Goal: Information Seeking & Learning: Learn about a topic

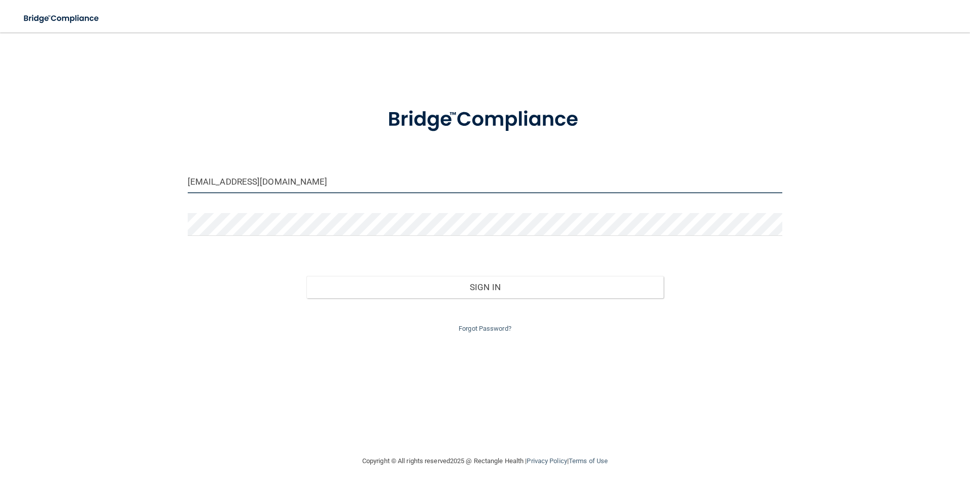
click at [323, 186] on input "blovett378@gmail.com" at bounding box center [485, 182] width 595 height 23
type input "b"
click at [307, 291] on button "Sign In" at bounding box center [485, 302] width 357 height 22
type input "[EMAIL_ADDRESS][DOMAIN_NAME]"
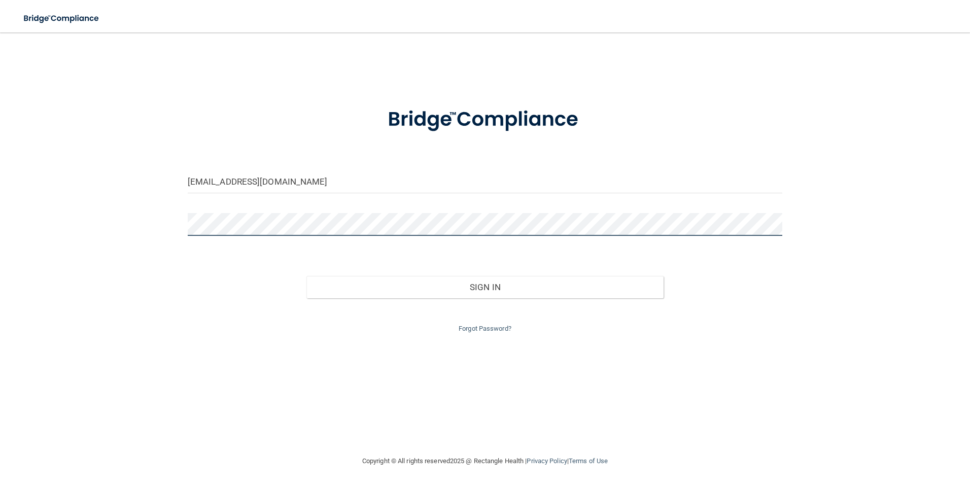
click at [307, 276] on button "Sign In" at bounding box center [485, 287] width 357 height 22
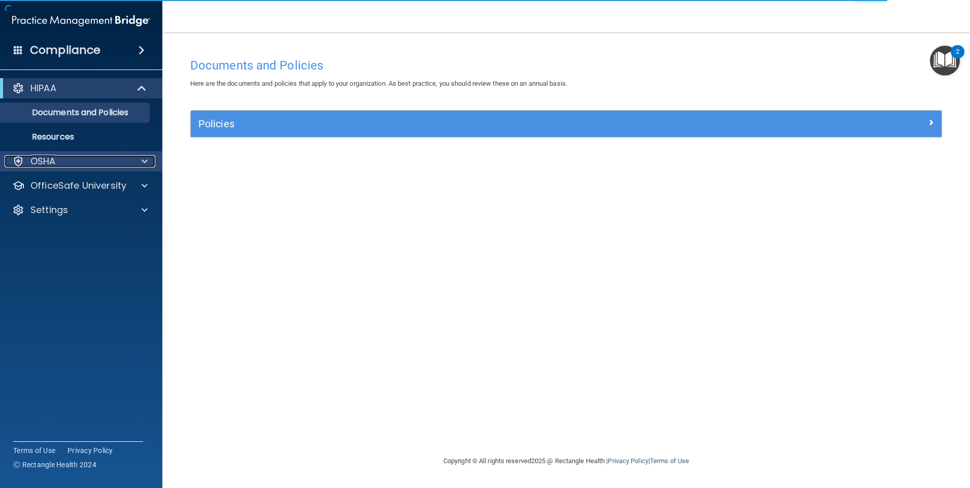
click at [125, 159] on div "OSHA" at bounding box center [68, 161] width 126 height 12
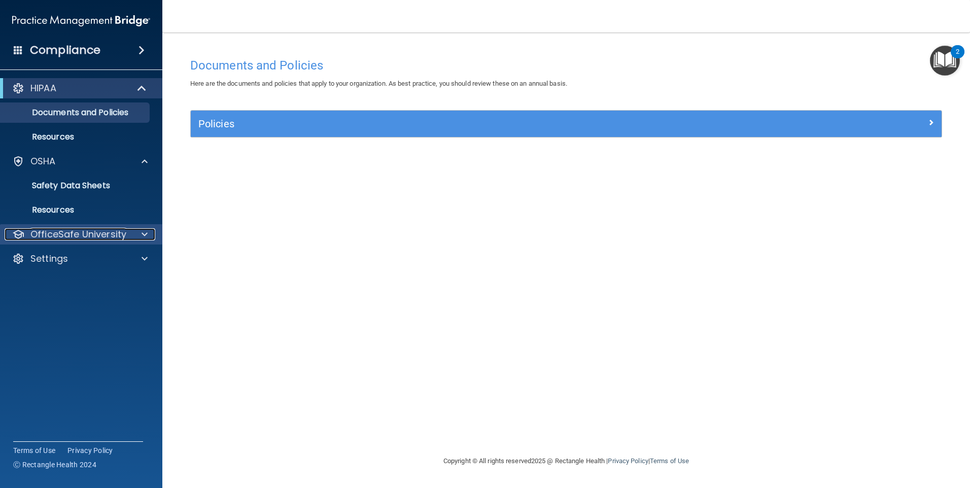
click at [139, 230] on div at bounding box center [142, 234] width 25 height 12
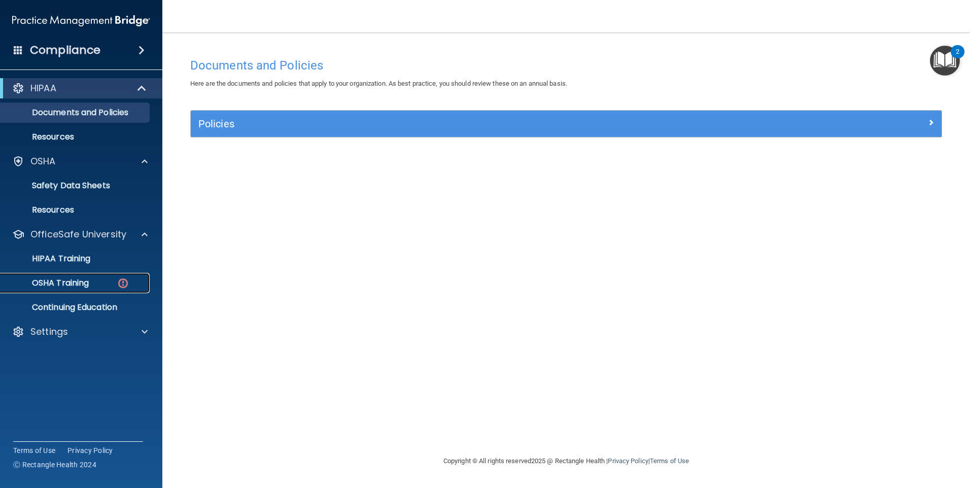
click at [86, 279] on p "OSHA Training" at bounding box center [48, 283] width 82 height 10
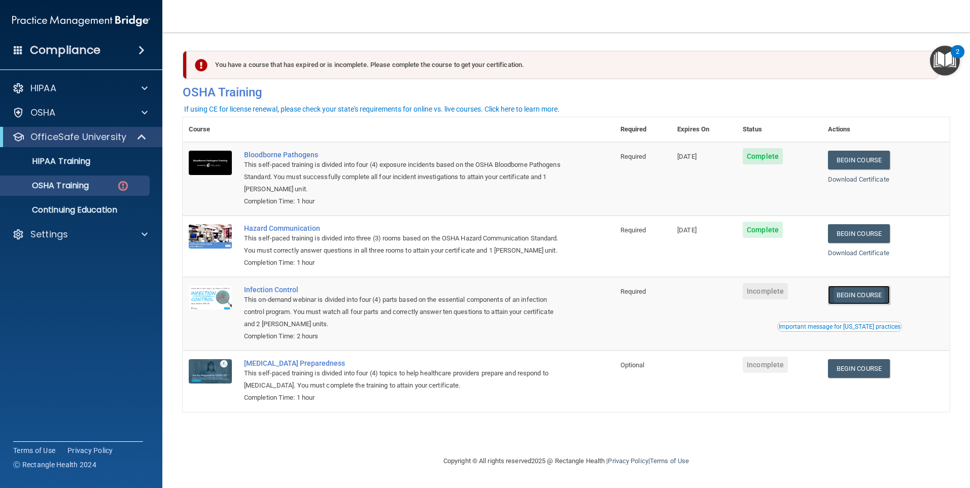
click at [865, 305] on link "Begin Course" at bounding box center [859, 295] width 62 height 19
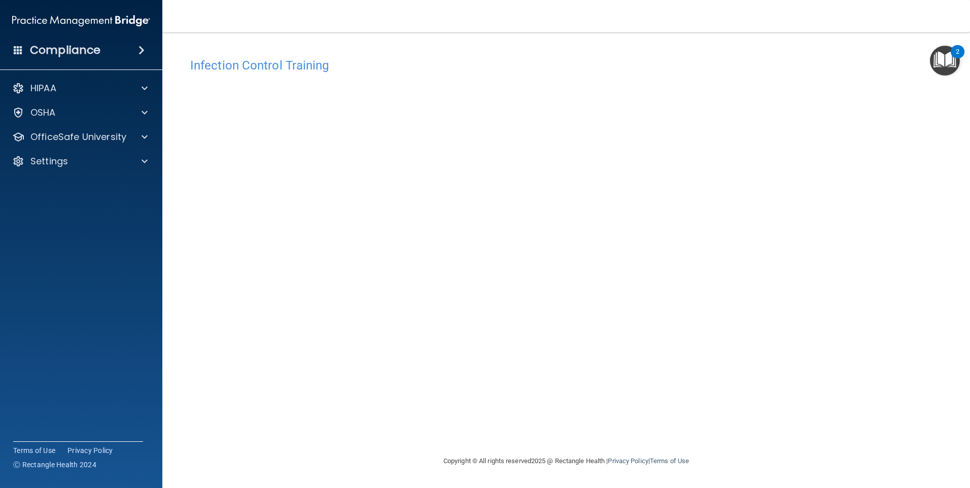
click at [419, 428] on div "Infection Control Training This course doesn’t expire until . Are you sure you …" at bounding box center [566, 254] width 767 height 402
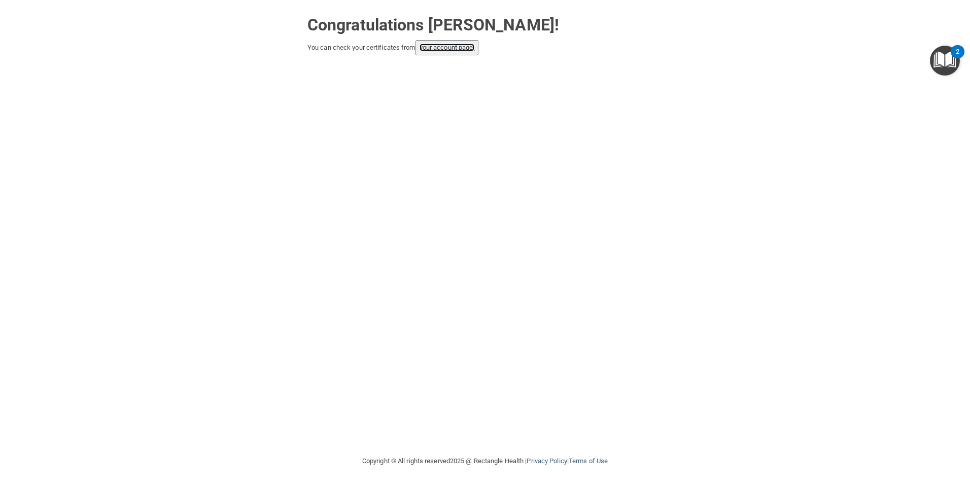
click at [428, 50] on link "your account page!" at bounding box center [447, 48] width 55 height 8
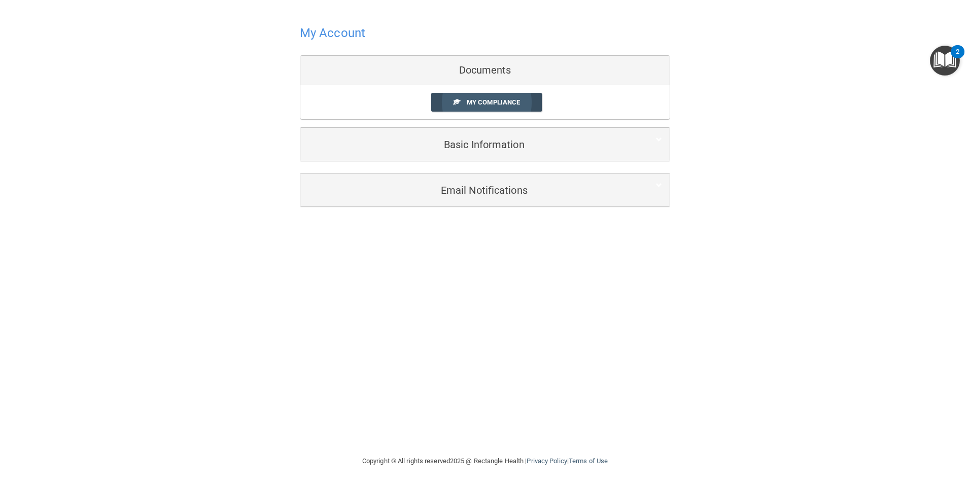
click at [510, 99] on span "My Compliance" at bounding box center [493, 102] width 53 height 8
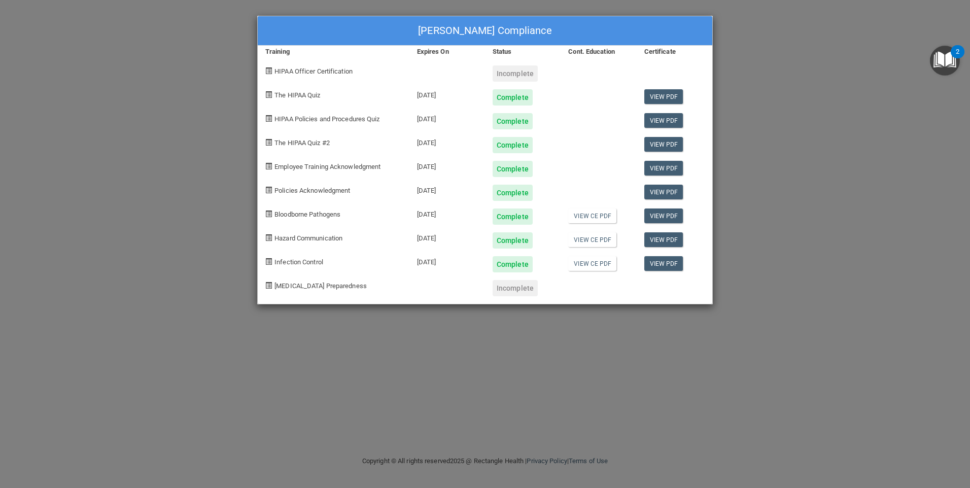
click at [396, 341] on div "Halle Jordan's Compliance Training Expires On Status Cont. Education Certificat…" at bounding box center [485, 244] width 970 height 488
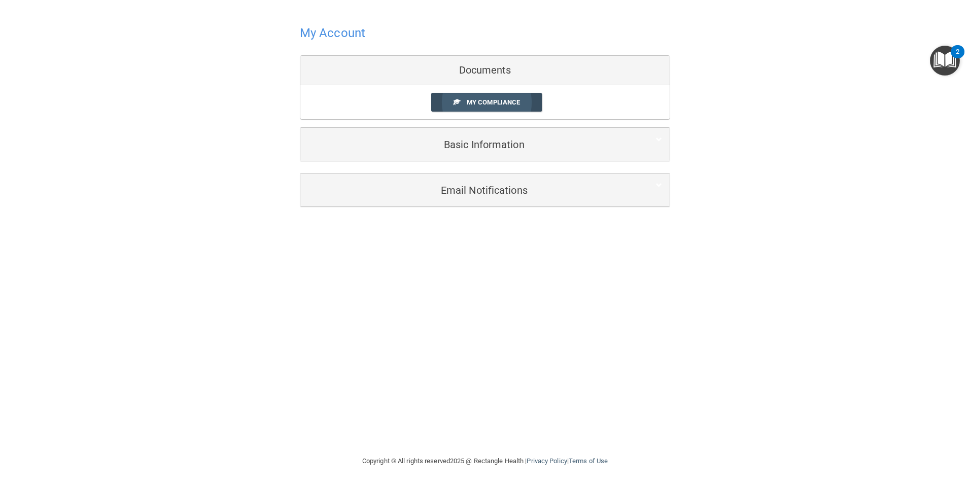
click at [461, 107] on link "My Compliance" at bounding box center [486, 102] width 111 height 19
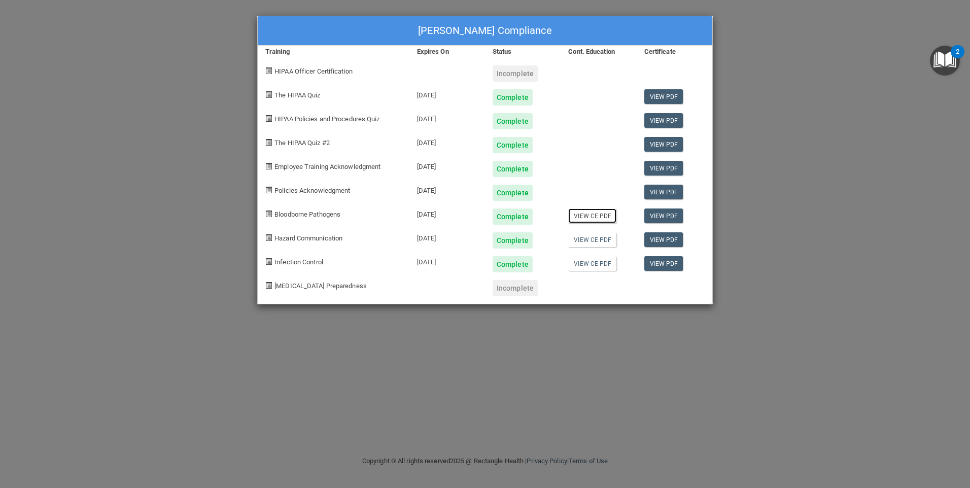
click at [593, 216] on link "View CE PDF" at bounding box center [592, 216] width 48 height 15
click at [594, 244] on link "View CE PDF" at bounding box center [592, 239] width 48 height 15
click at [589, 265] on link "View CE PDF" at bounding box center [592, 263] width 48 height 15
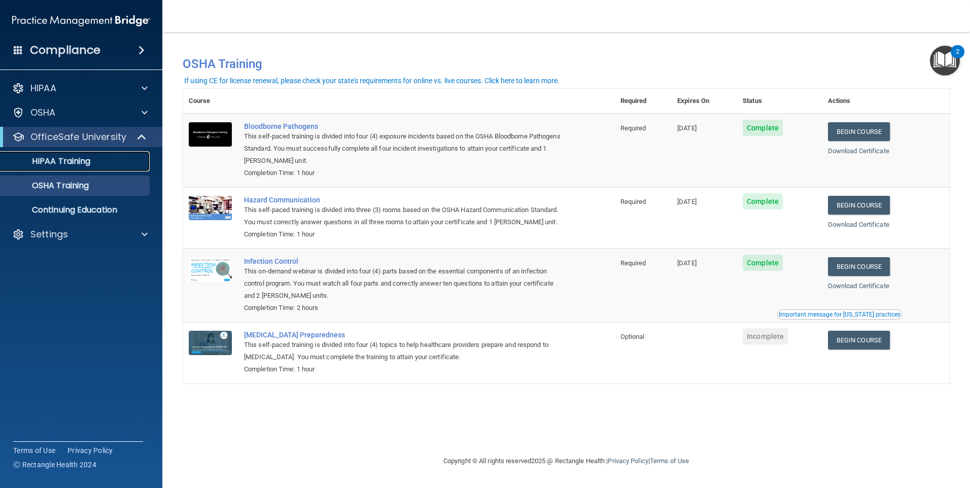
click at [83, 171] on link "HIPAA Training" at bounding box center [70, 161] width 160 height 20
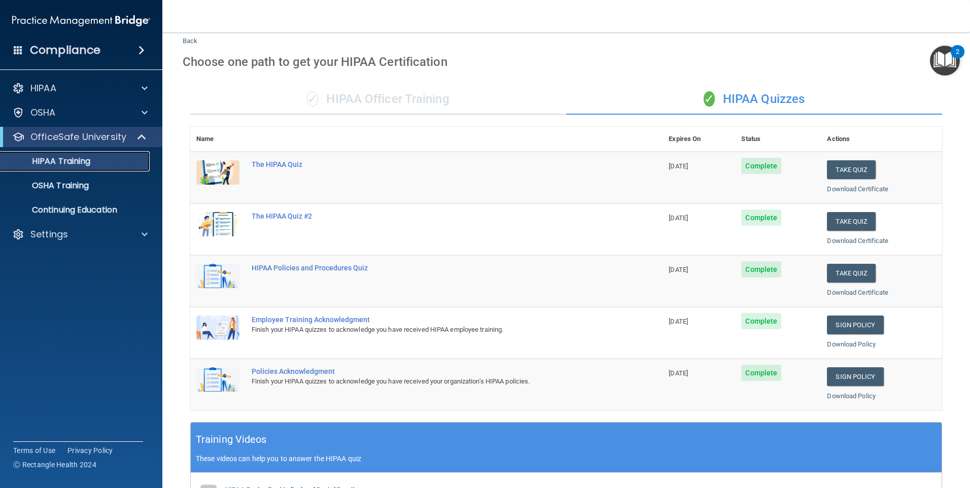
scroll to position [22, 0]
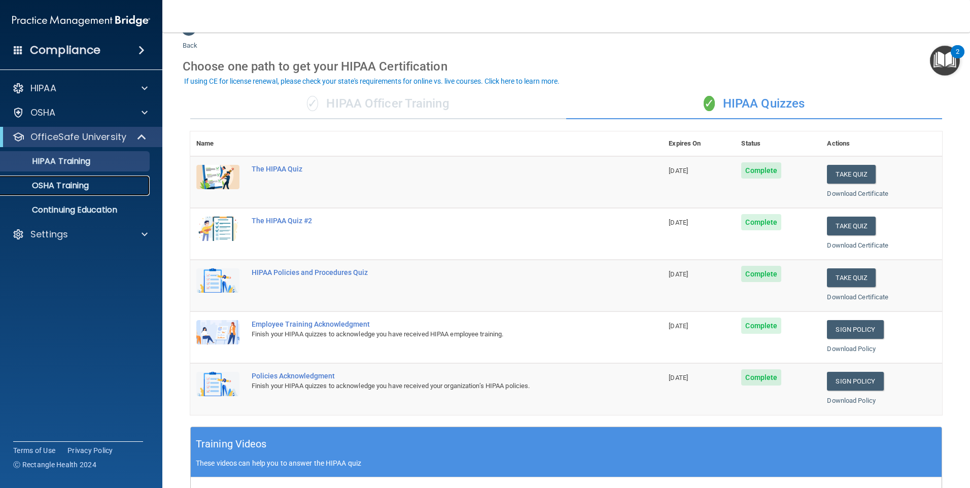
click at [87, 189] on p "OSHA Training" at bounding box center [48, 186] width 82 height 10
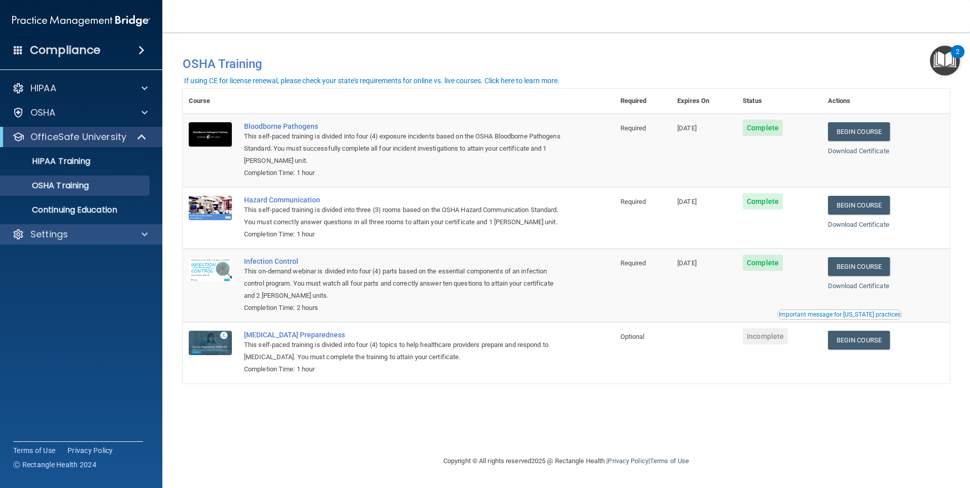
click at [87, 244] on div "Settings" at bounding box center [81, 234] width 163 height 20
click at [83, 232] on div "Settings" at bounding box center [68, 234] width 126 height 12
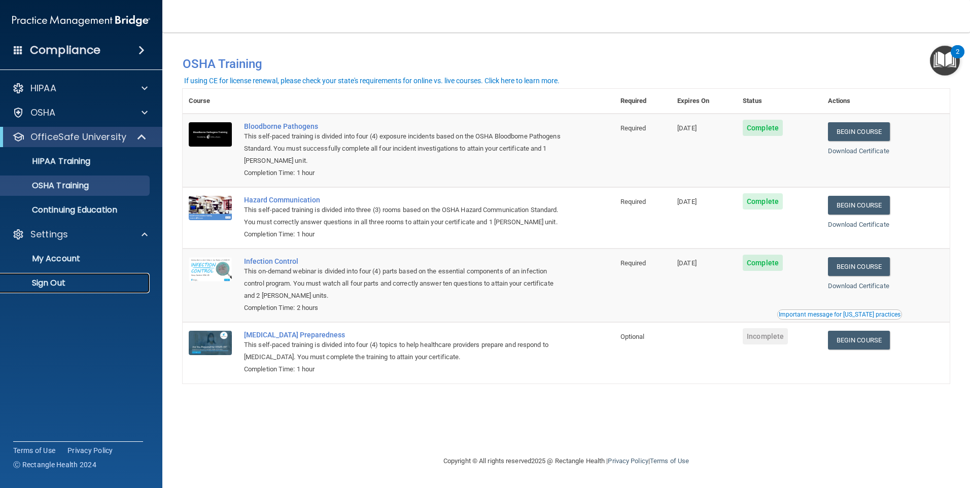
click at [64, 285] on p "Sign Out" at bounding box center [76, 283] width 139 height 10
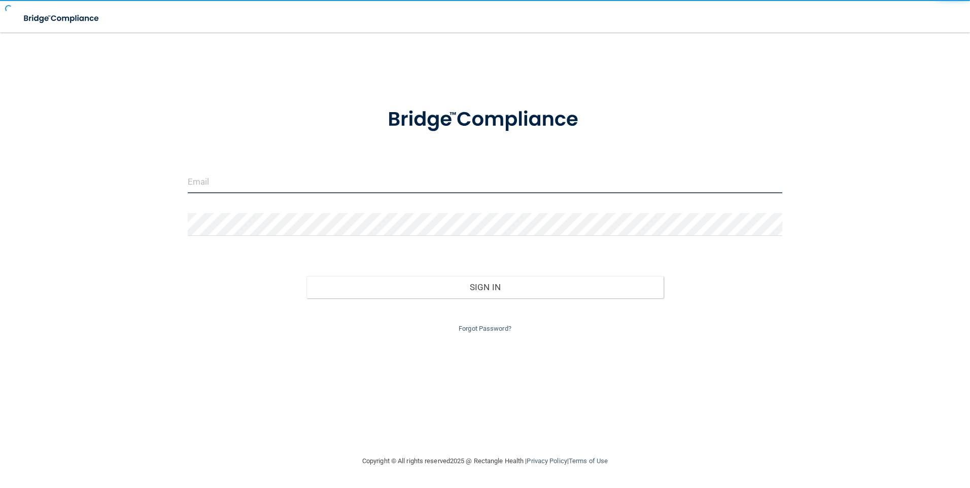
type input "blovett378@gmail.com"
